Goal: Transaction & Acquisition: Purchase product/service

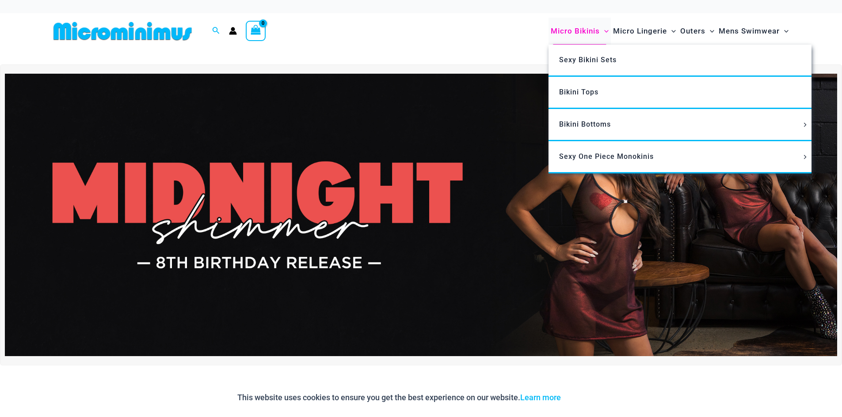
click at [565, 27] on span "Micro Bikinis" at bounding box center [574, 31] width 49 height 23
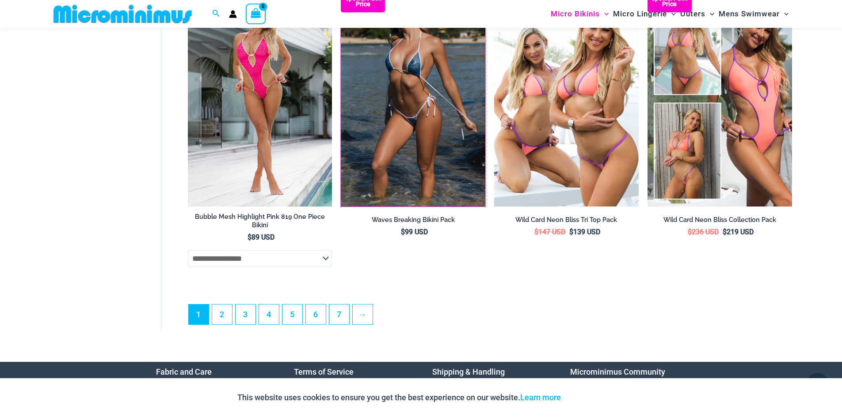
scroll to position [2584, 0]
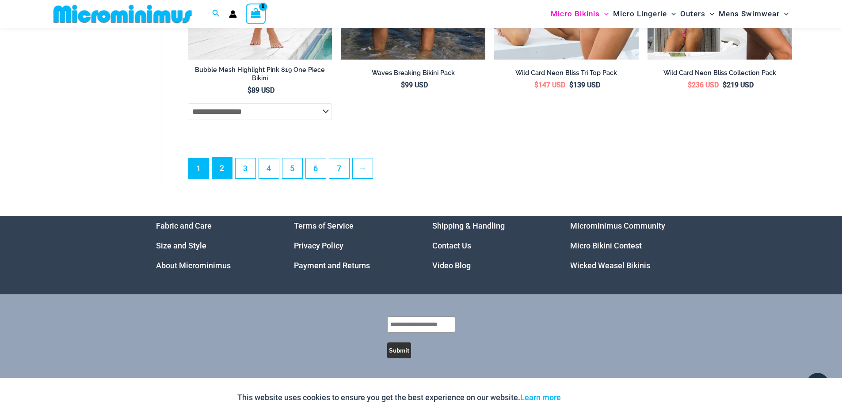
click at [227, 164] on link "2" at bounding box center [222, 168] width 20 height 21
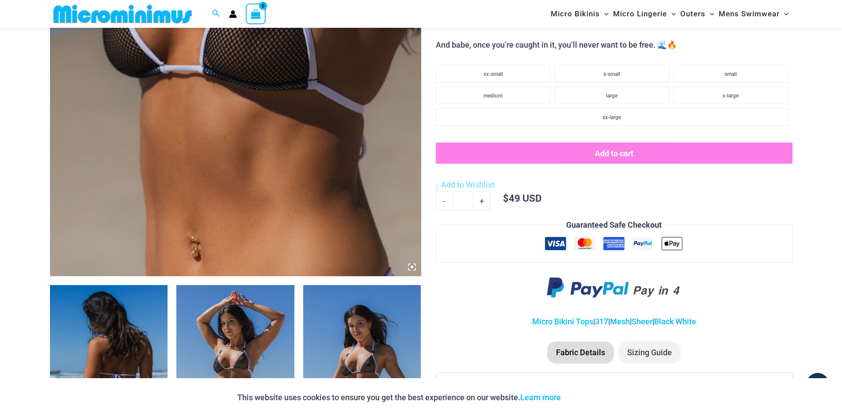
scroll to position [345, 0]
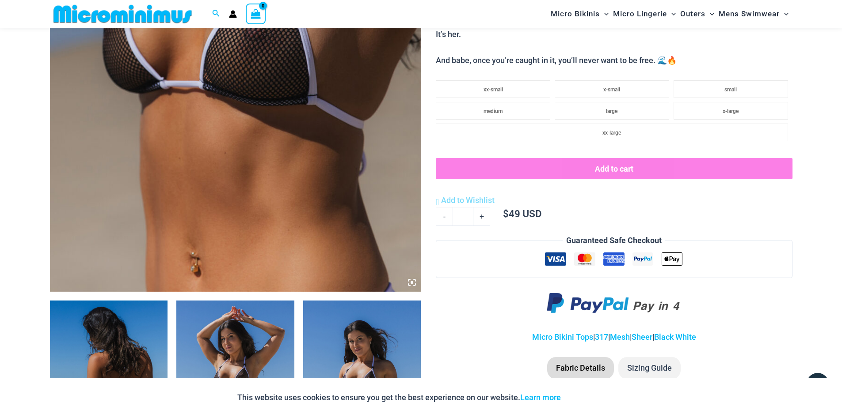
click at [216, 161] on img at bounding box center [235, 13] width 371 height 557
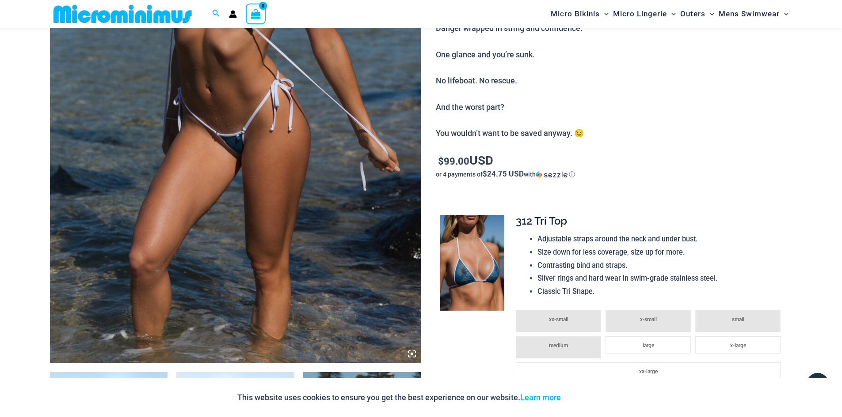
scroll to position [478, 0]
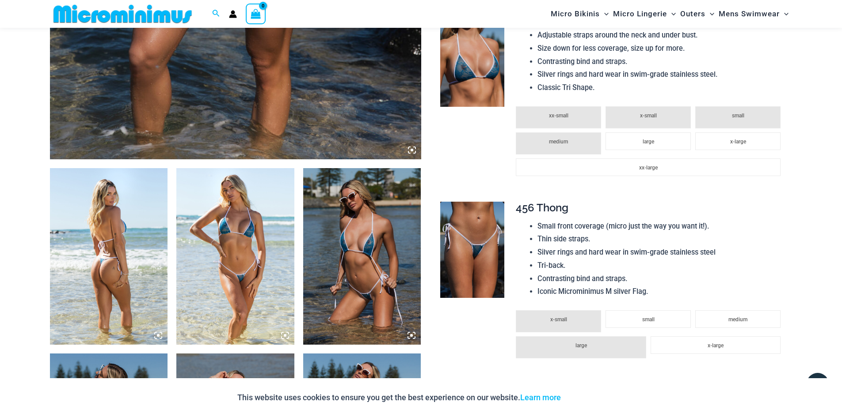
click at [125, 258] on img at bounding box center [109, 256] width 118 height 177
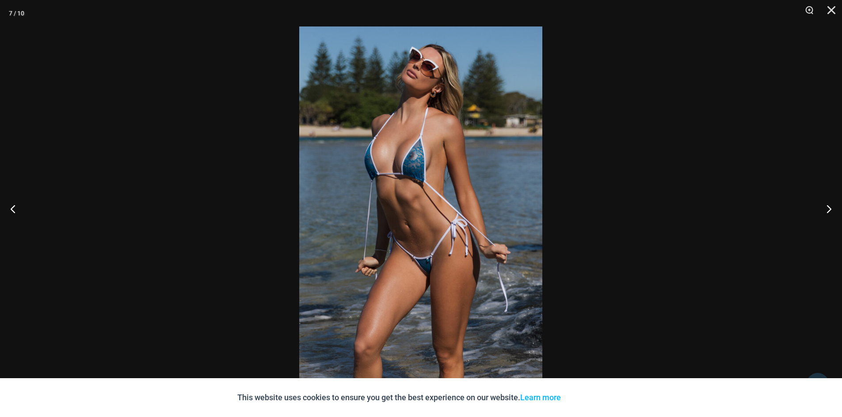
click at [420, 150] on img at bounding box center [420, 209] width 243 height 364
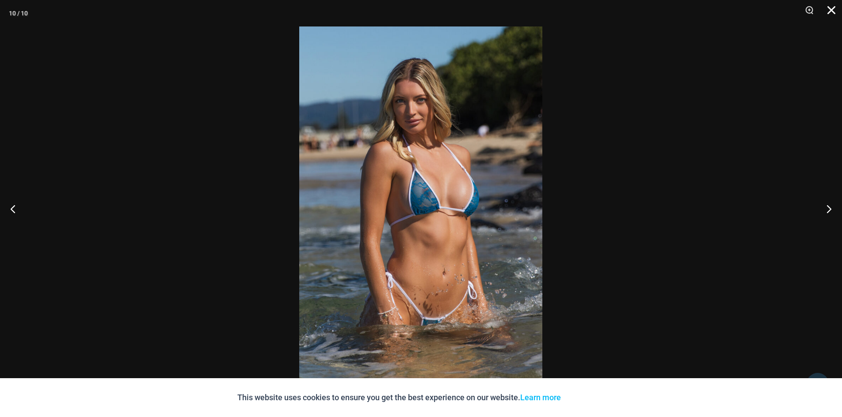
click at [823, 6] on button "Close" at bounding box center [828, 13] width 22 height 27
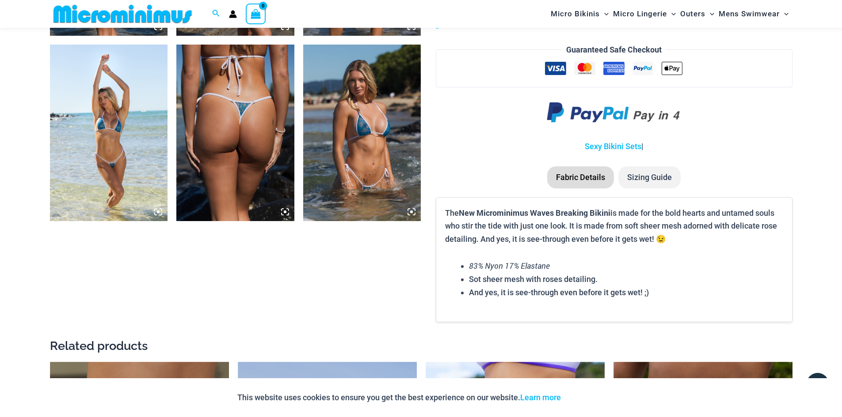
scroll to position [964, 0]
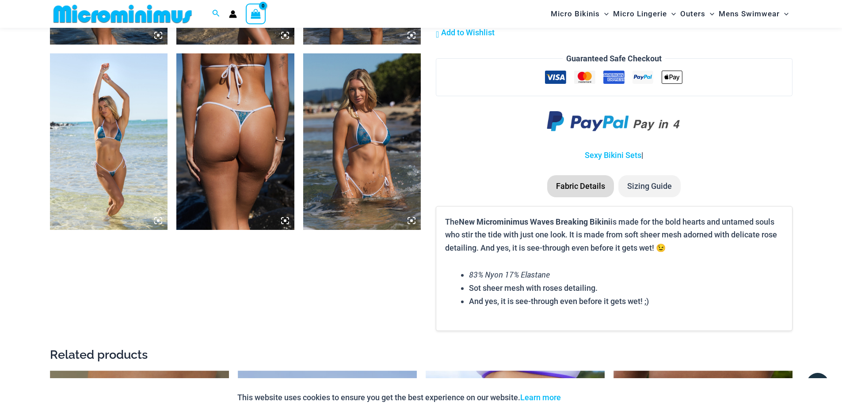
click at [642, 188] on li "Sizing Guide" at bounding box center [649, 186] width 62 height 22
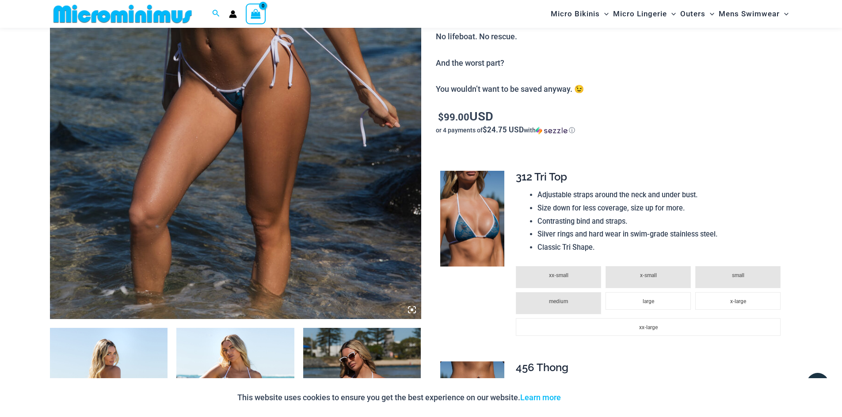
scroll to position [301, 0]
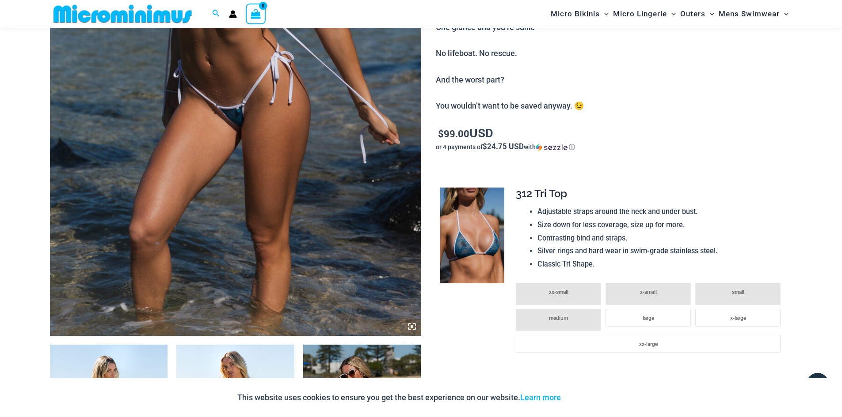
click at [277, 154] on img at bounding box center [235, 58] width 371 height 557
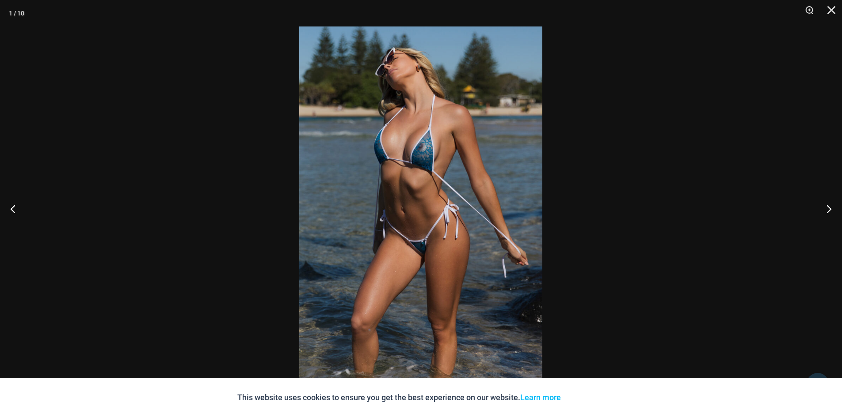
click at [405, 146] on img at bounding box center [420, 209] width 243 height 364
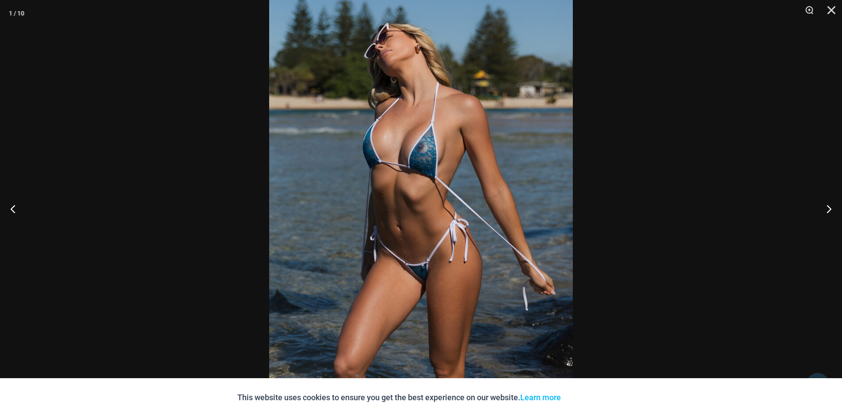
click at [407, 148] on img at bounding box center [421, 224] width 304 height 455
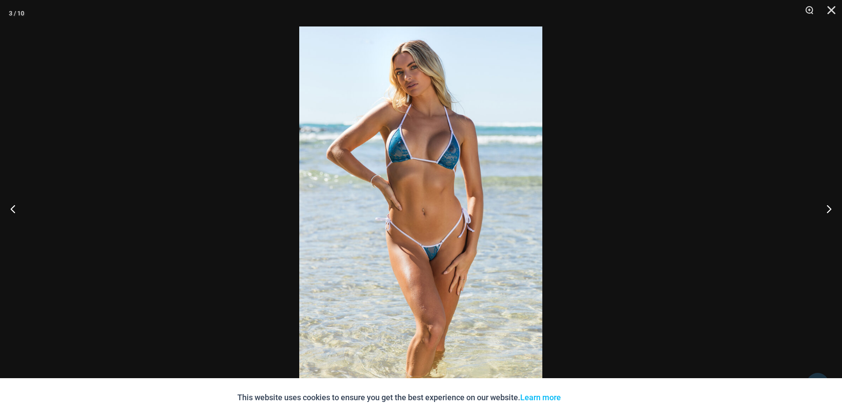
click at [407, 149] on img at bounding box center [420, 209] width 243 height 364
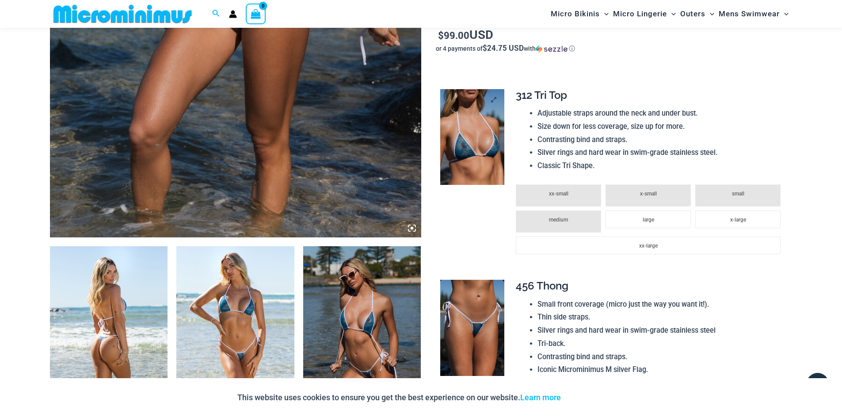
scroll to position [389, 0]
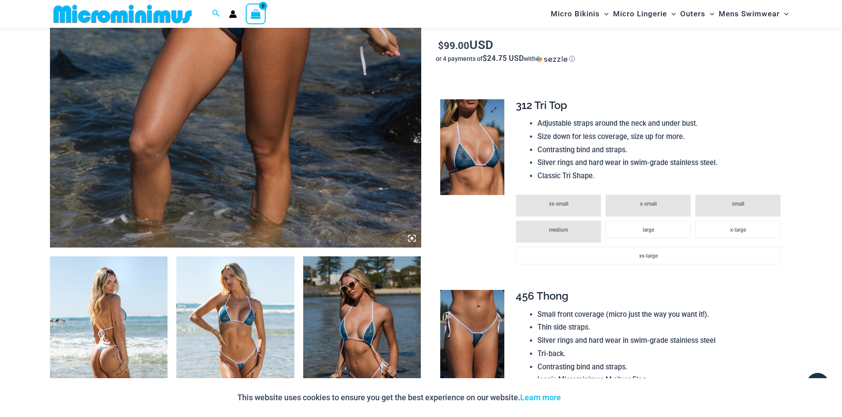
click at [470, 132] on img at bounding box center [472, 147] width 64 height 96
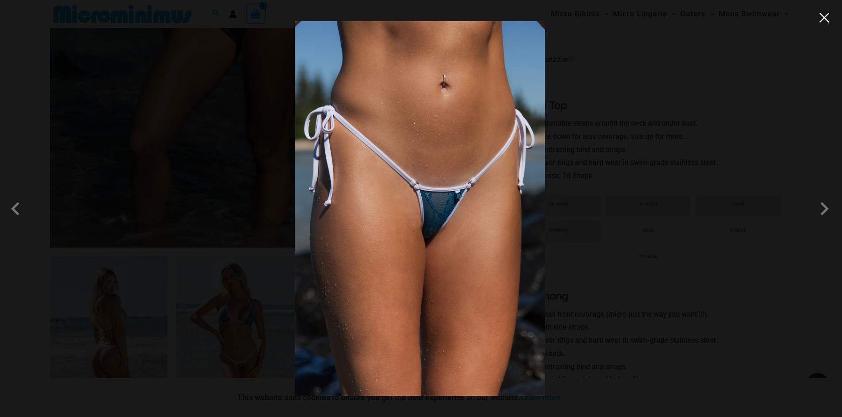
click at [827, 13] on button "Close" at bounding box center [823, 17] width 13 height 13
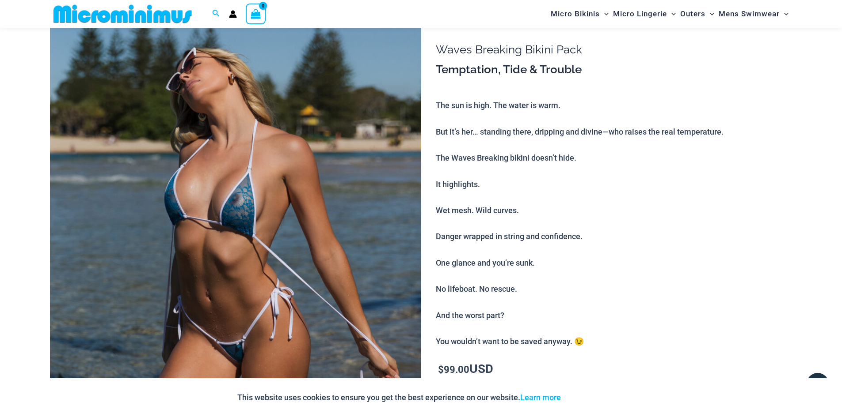
scroll to position [0, 0]
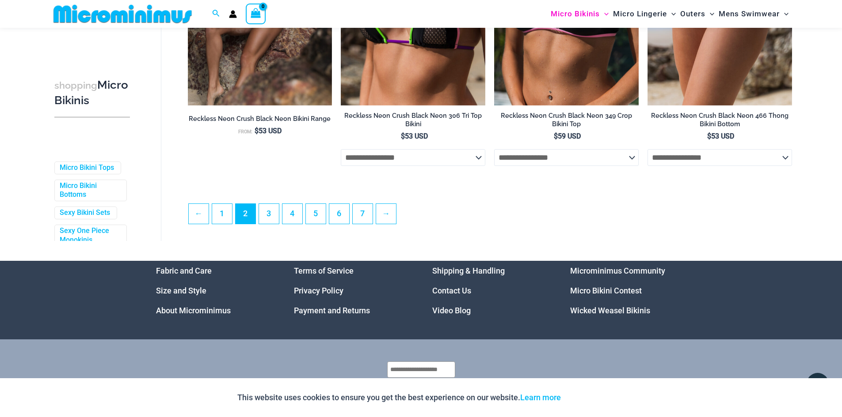
scroll to position [2385, 0]
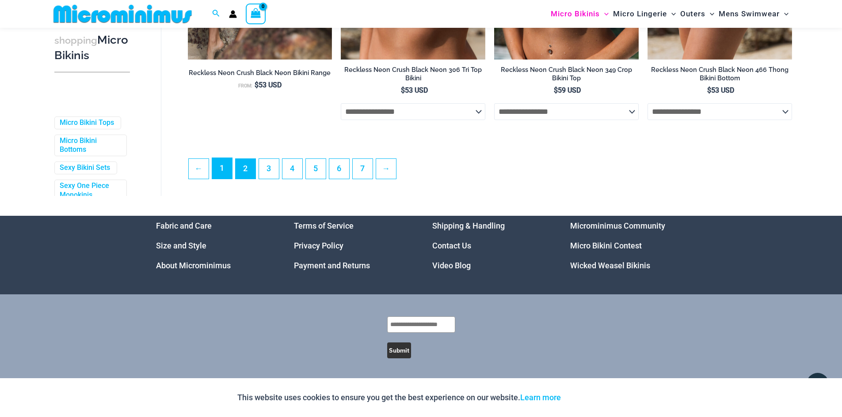
click at [227, 167] on link "1" at bounding box center [222, 168] width 20 height 21
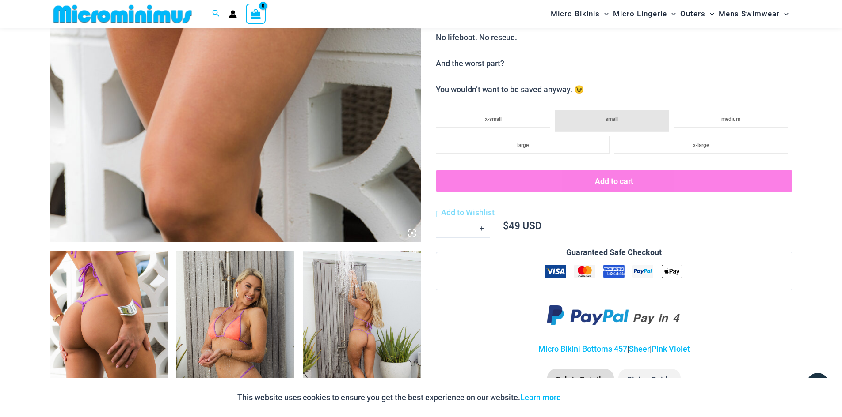
scroll to position [390, 0]
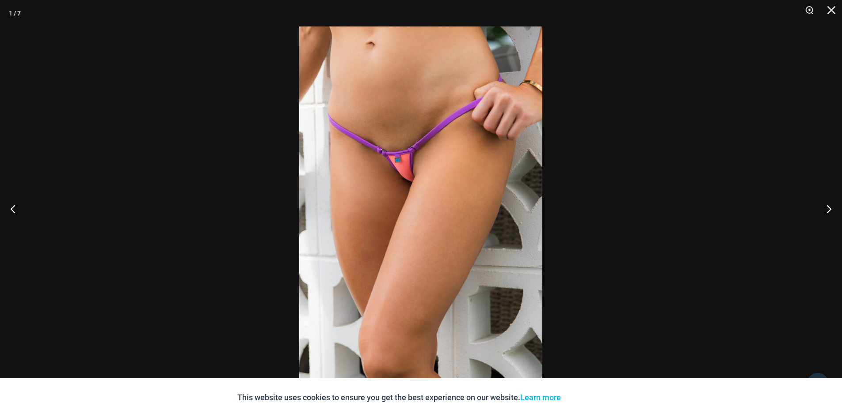
click at [410, 148] on img at bounding box center [420, 209] width 243 height 364
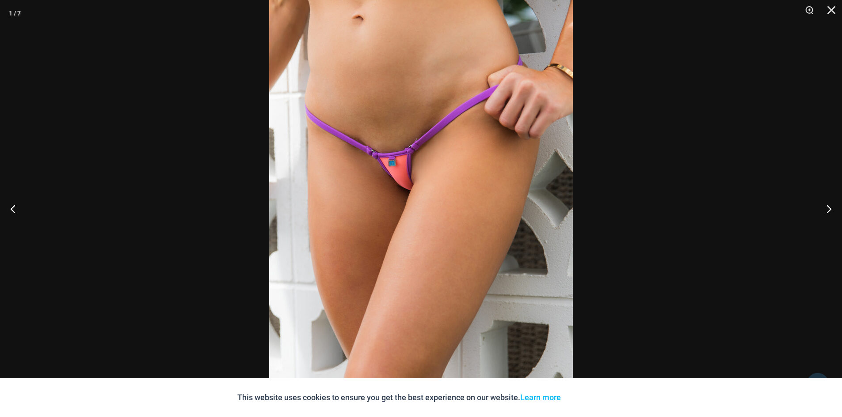
click at [410, 148] on img at bounding box center [421, 223] width 304 height 455
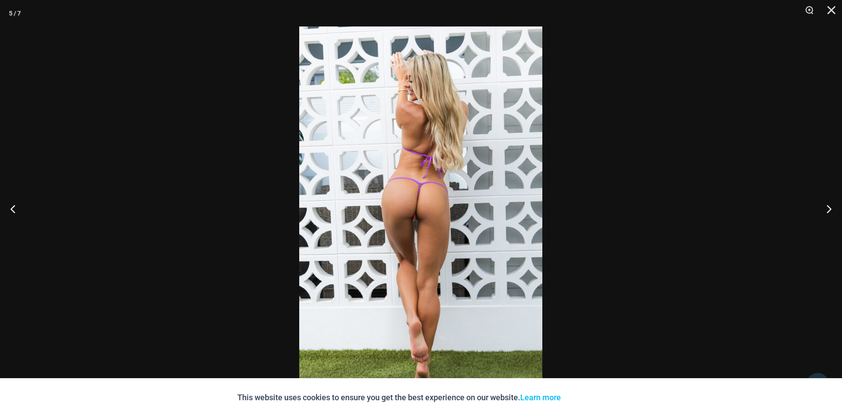
click at [399, 248] on img at bounding box center [420, 209] width 243 height 364
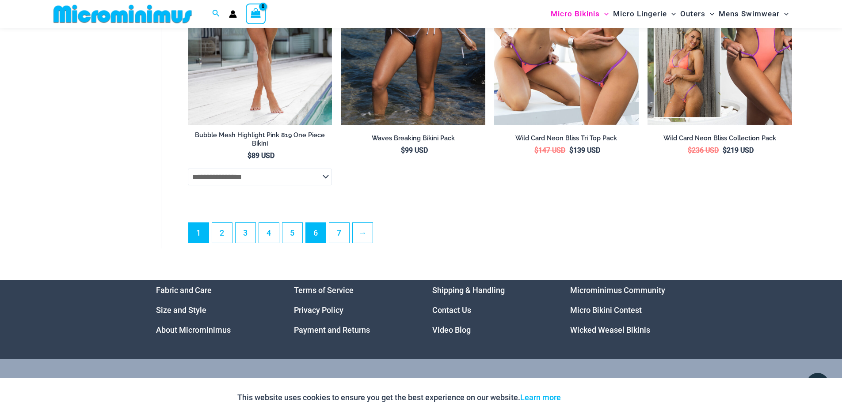
scroll to position [2514, 0]
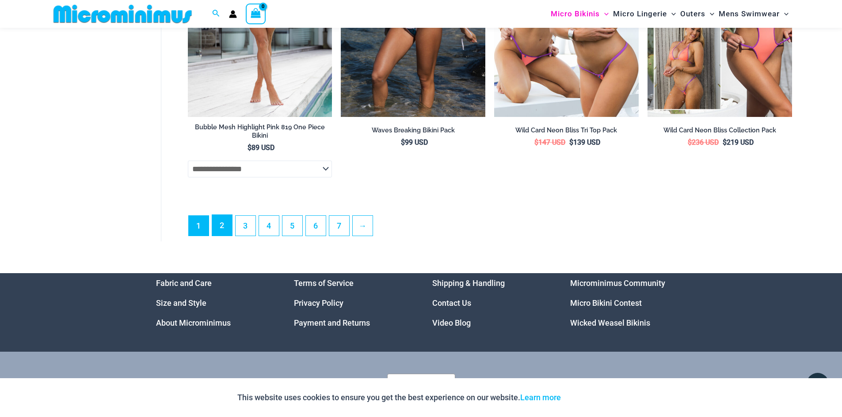
click at [226, 236] on link "2" at bounding box center [222, 225] width 20 height 21
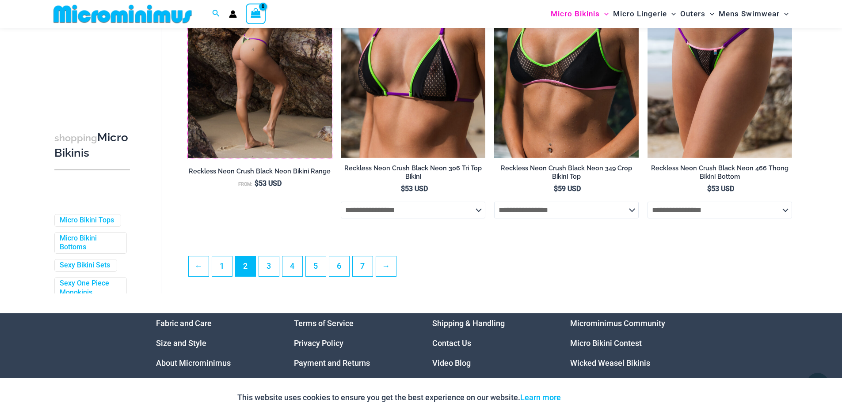
scroll to position [2334, 0]
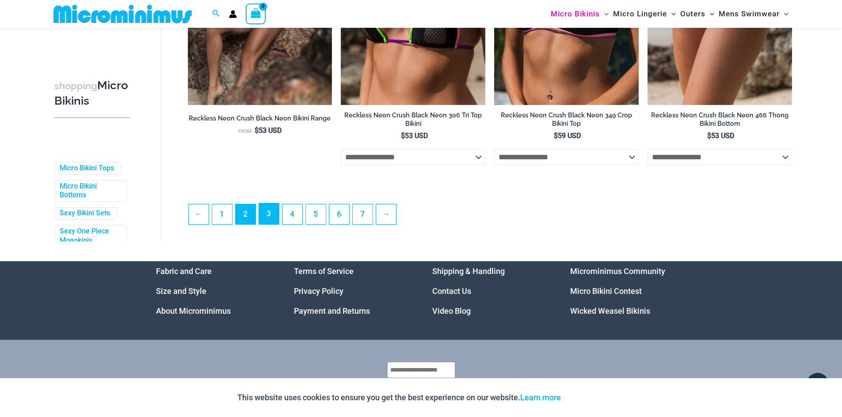
click at [277, 223] on link "3" at bounding box center [269, 214] width 20 height 21
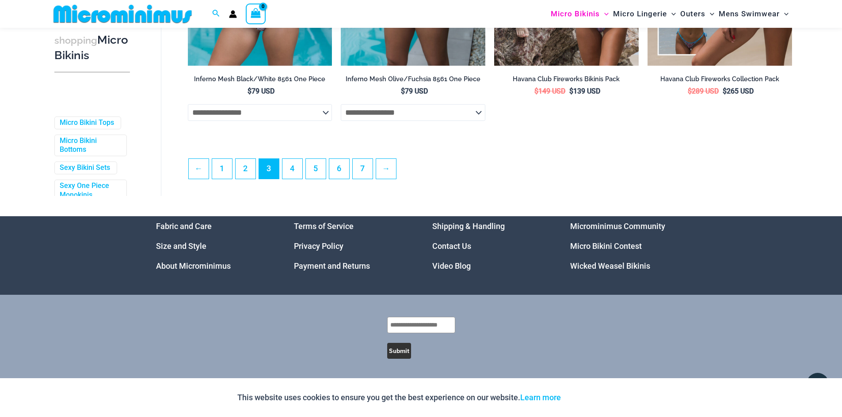
scroll to position [2385, 0]
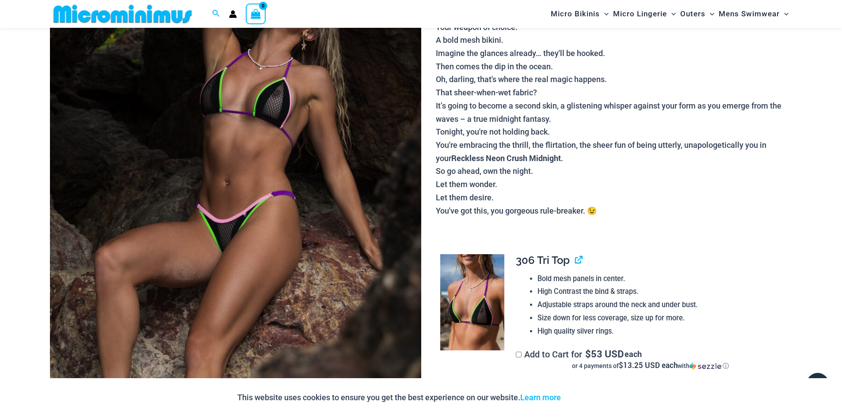
scroll to position [168, 0]
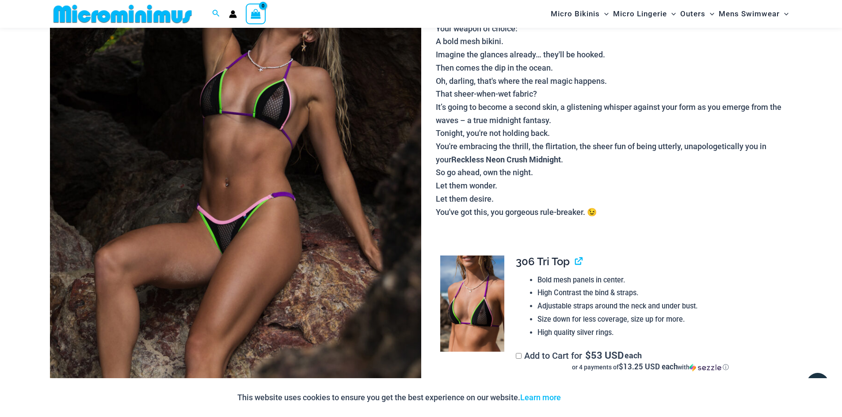
drag, startPoint x: 280, startPoint y: 114, endPoint x: 253, endPoint y: 120, distance: 28.1
click at [253, 120] on img at bounding box center [235, 190] width 371 height 557
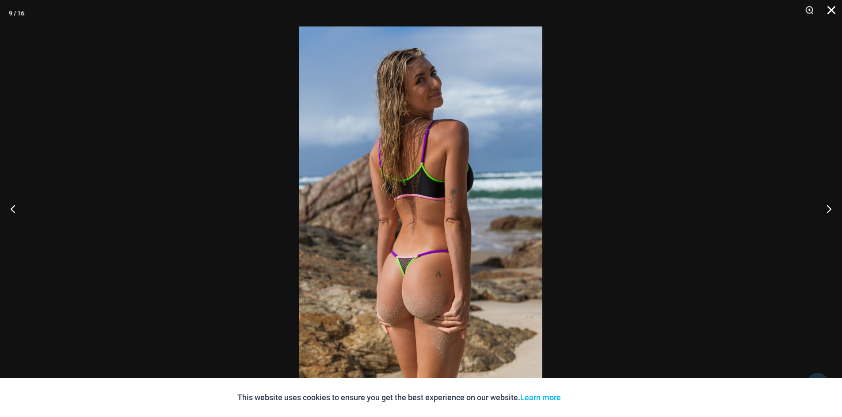
click at [833, 10] on button "Close" at bounding box center [828, 13] width 22 height 27
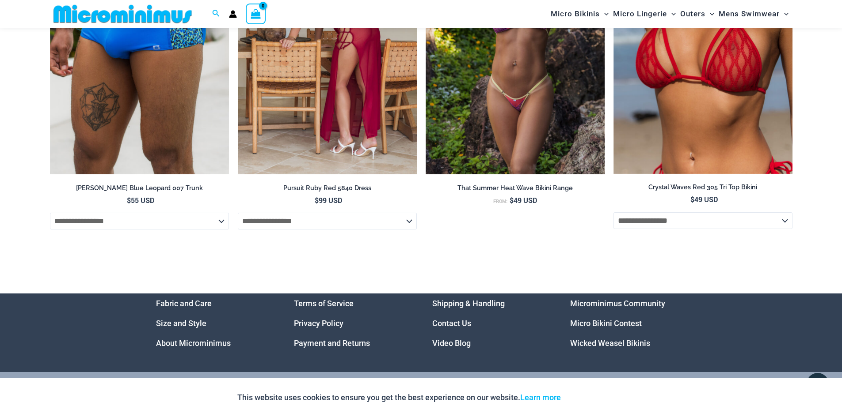
scroll to position [3556, 0]
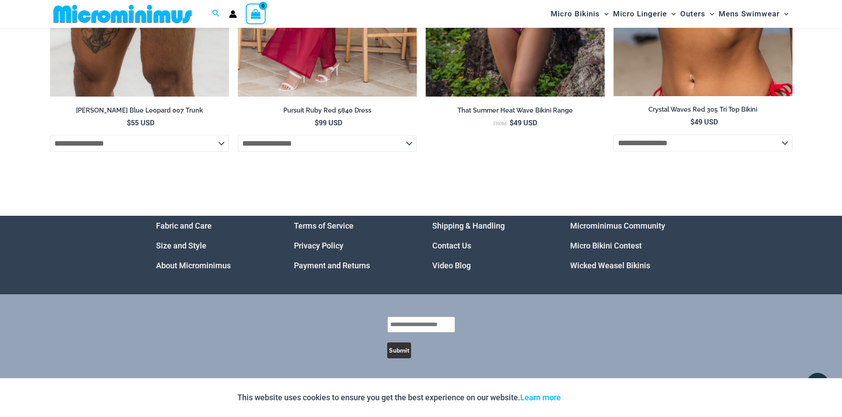
click at [607, 245] on link "Micro Bikini Contest" at bounding box center [606, 245] width 72 height 9
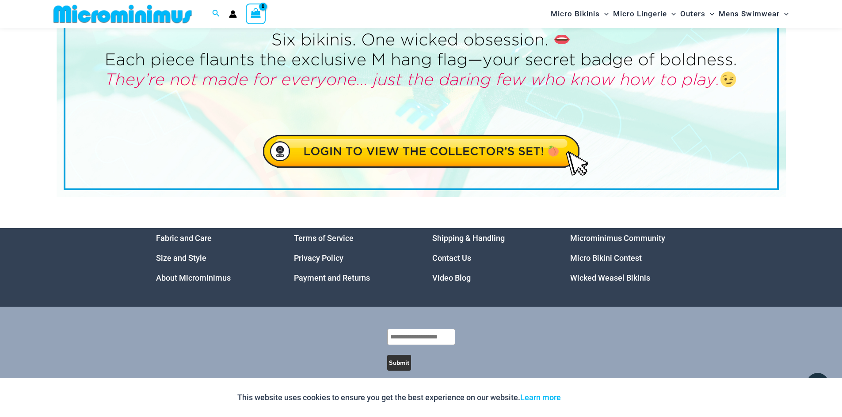
scroll to position [116, 0]
